Goal: Task Accomplishment & Management: Complete application form

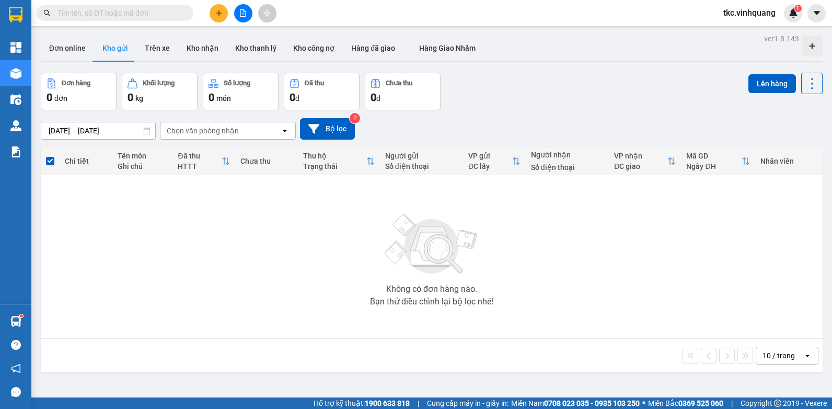
click at [218, 11] on icon "plus" at bounding box center [218, 12] width 7 height 7
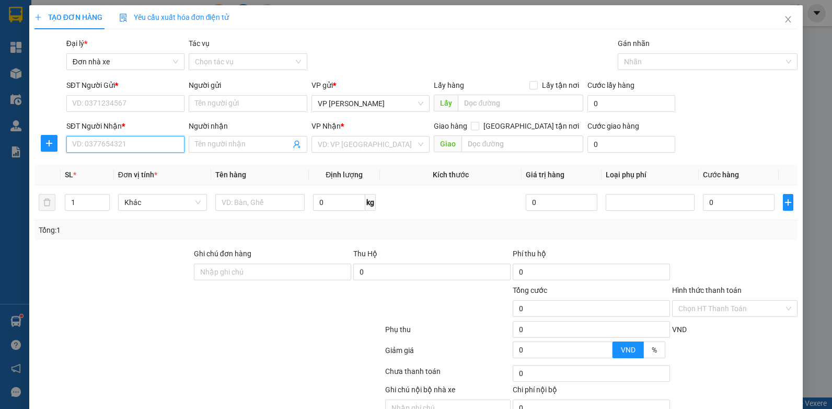
click at [124, 144] on input "SĐT Người Nhận *" at bounding box center [125, 144] width 119 height 17
click at [113, 156] on div "0363699999 0363699999 - KHÁCH" at bounding box center [124, 165] width 117 height 21
click at [125, 143] on input "036369999" at bounding box center [125, 144] width 119 height 17
click at [116, 167] on div "0363699999 - KHÁCH" at bounding box center [124, 165] width 105 height 12
type input "0363699999"
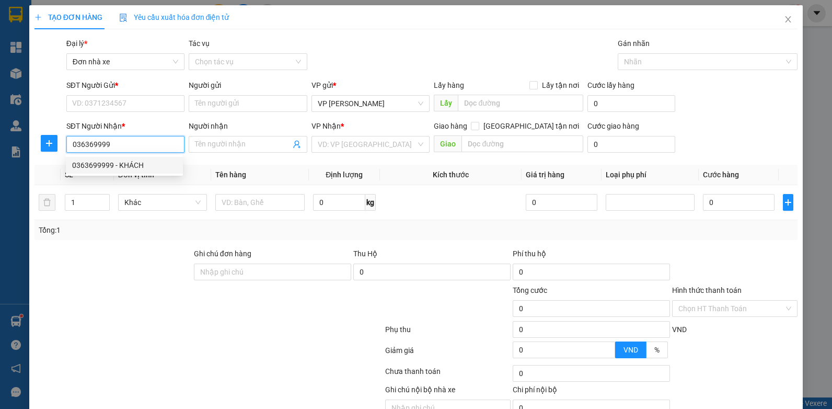
type input "KHÁCH"
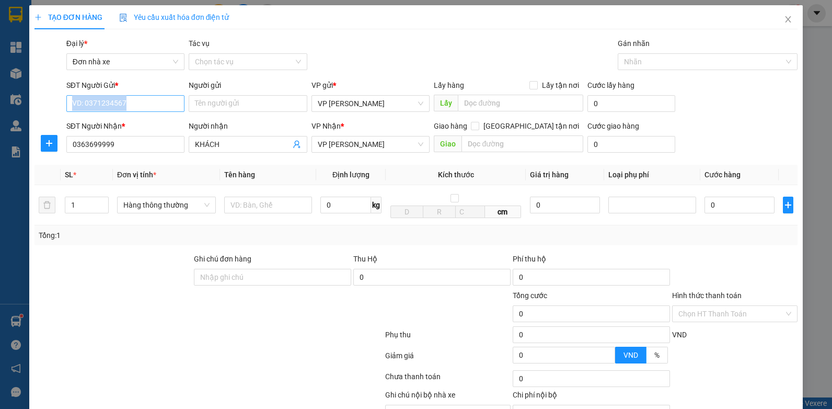
click at [138, 111] on div "SĐT Người Gửi * VD: 0371234567" at bounding box center [125, 97] width 119 height 37
click at [139, 108] on input "SĐT Người Gửi *" at bounding box center [125, 103] width 119 height 17
click at [129, 124] on div "0813857286 - LỘC" at bounding box center [124, 125] width 105 height 12
type input "0813857286"
type input "LỘC"
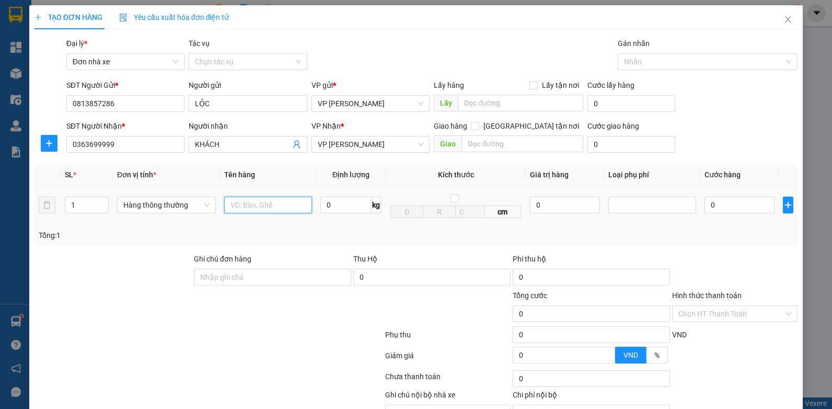
click at [279, 207] on input "text" at bounding box center [268, 205] width 88 height 17
type input "BS"
type input "1"
type input "30.000"
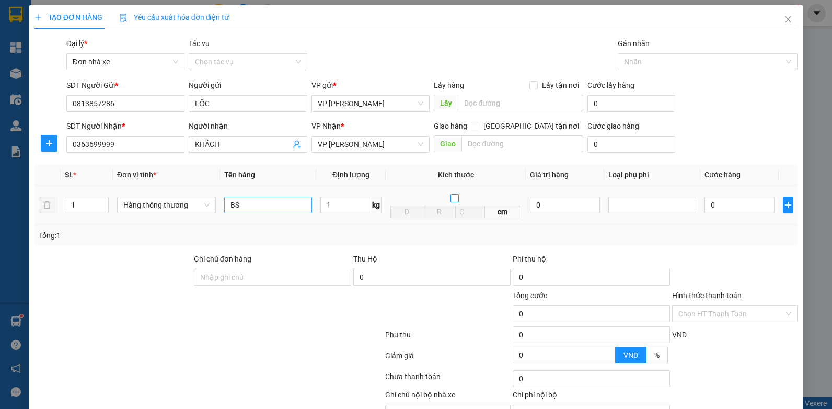
type input "30.000"
click at [714, 268] on div at bounding box center [735, 271] width 128 height 37
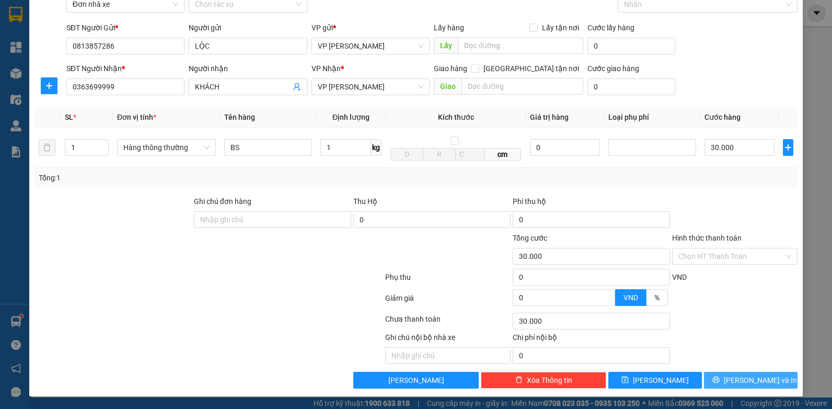
click at [740, 381] on span "[PERSON_NAME] và In" at bounding box center [760, 380] width 73 height 12
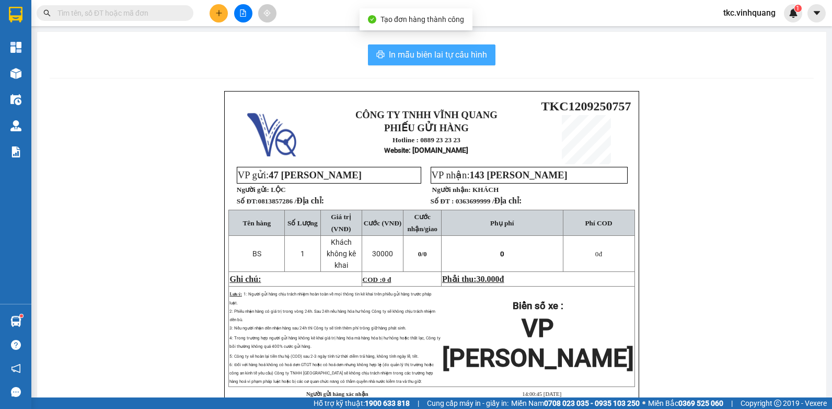
click at [447, 62] on button "In mẫu biên lai tự cấu hình" at bounding box center [432, 54] width 128 height 21
